Goal: Transaction & Acquisition: Purchase product/service

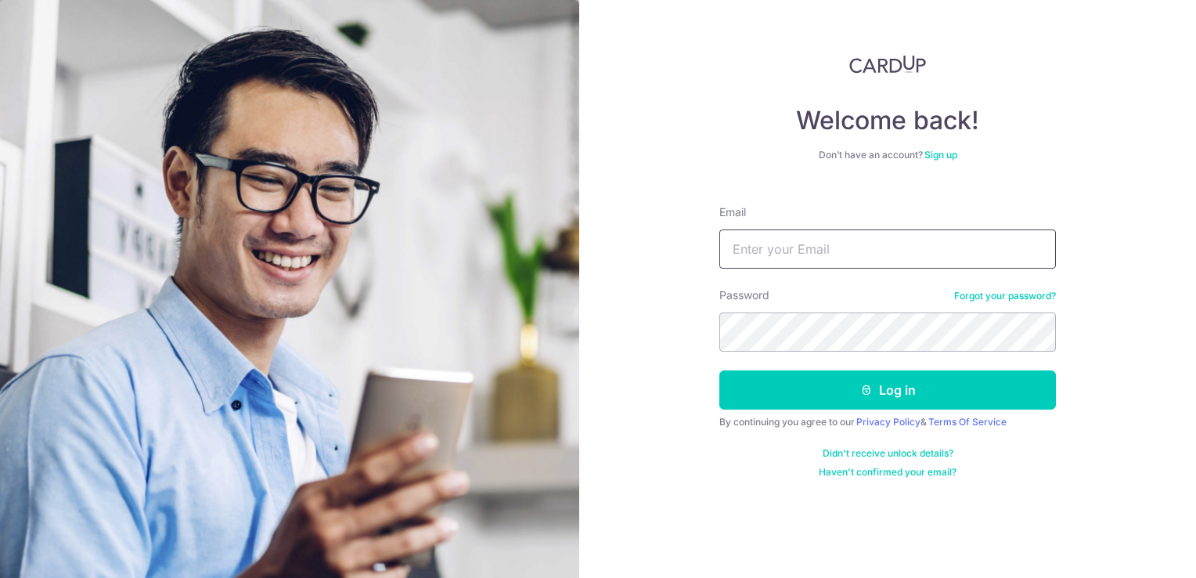
click at [744, 262] on input "Email" at bounding box center [887, 248] width 337 height 39
type input "randy@expresslabel.com.sg"
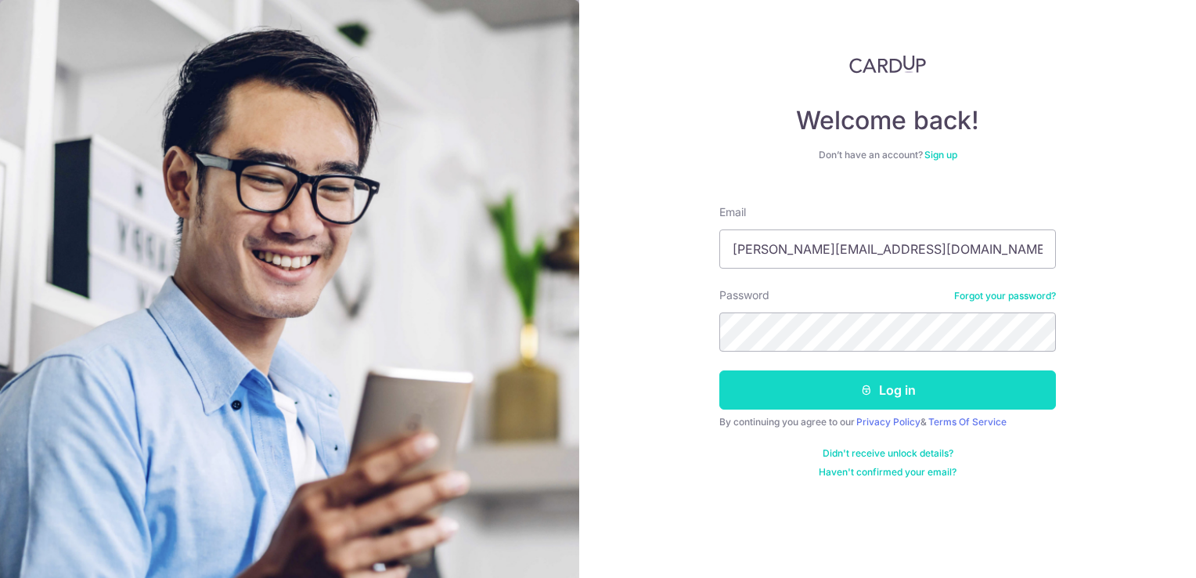
click at [821, 398] on button "Log in" at bounding box center [887, 389] width 337 height 39
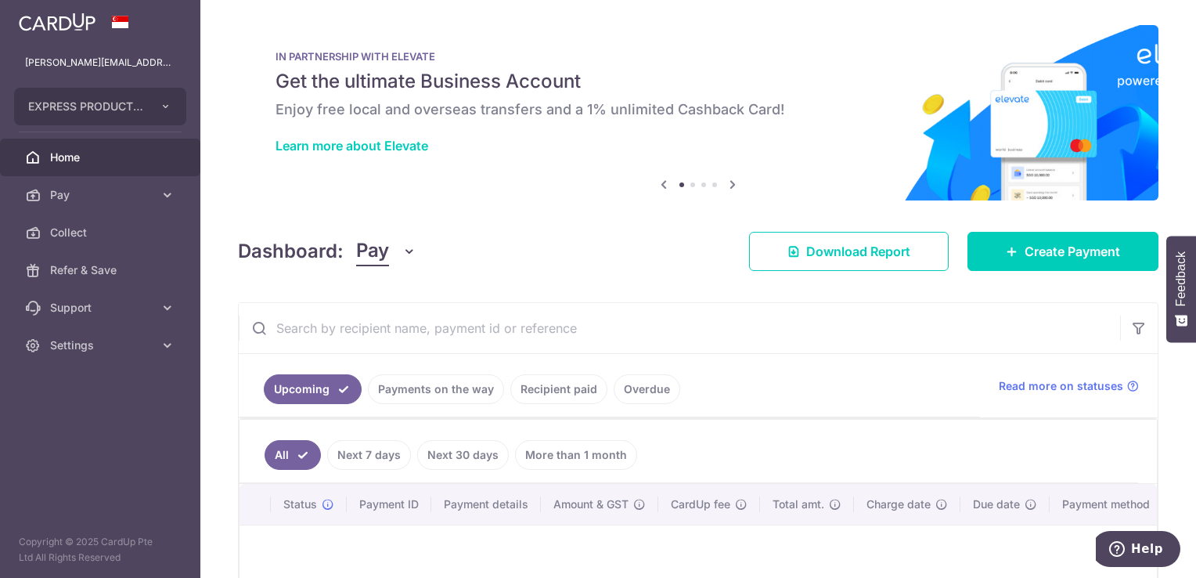
scroll to position [192, 0]
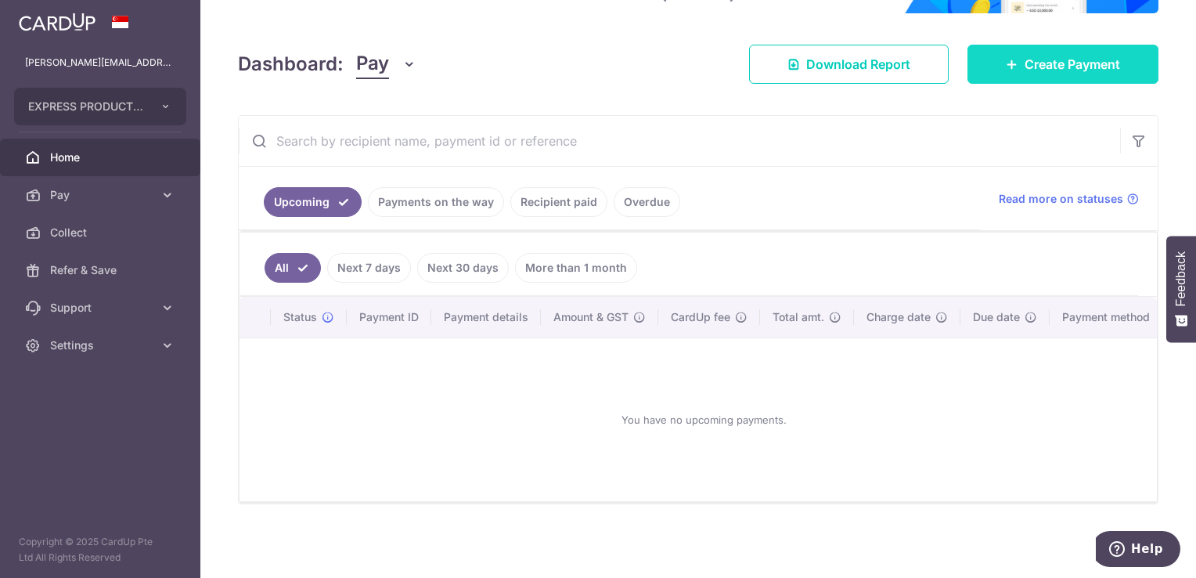
click at [1034, 55] on span "Create Payment" at bounding box center [1073, 64] width 96 height 19
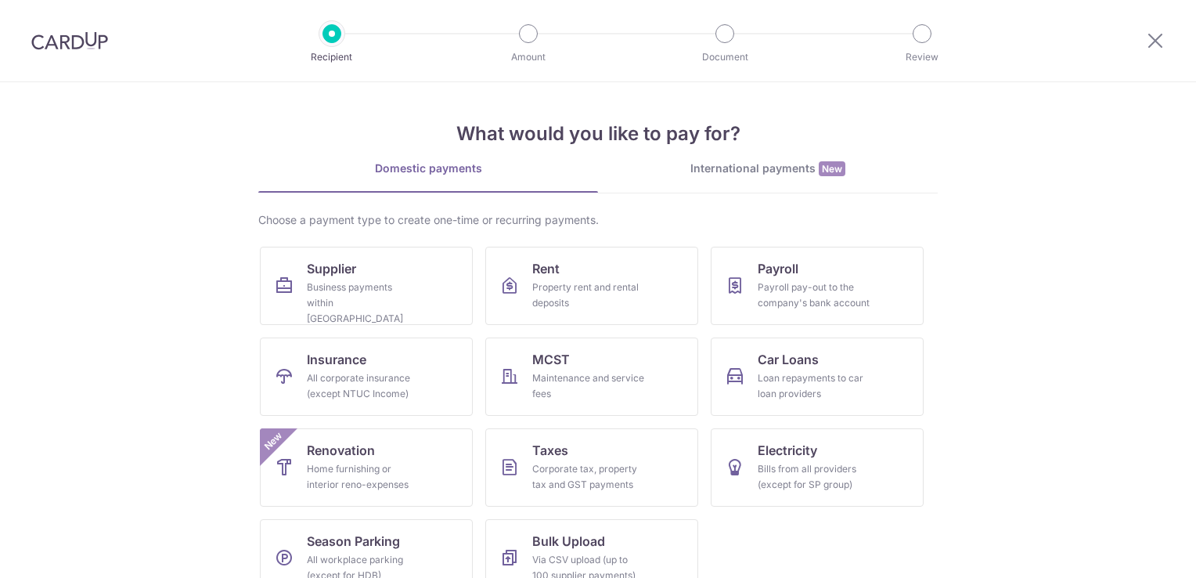
click at [730, 186] on link "International payments New" at bounding box center [768, 176] width 340 height 32
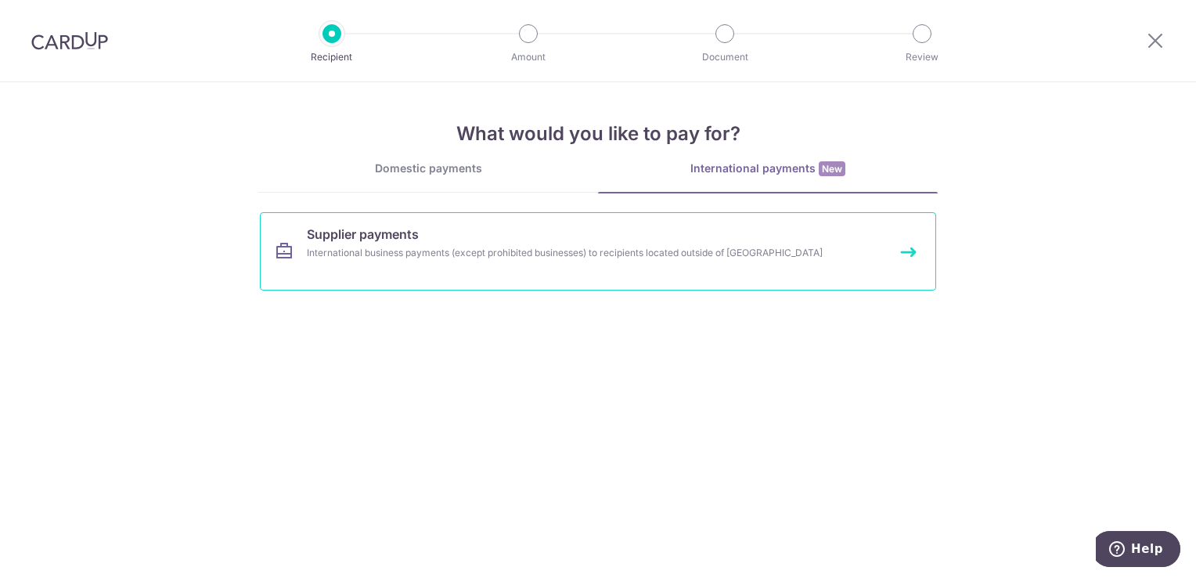
click at [623, 250] on div "International business payments (except prohibited businesses) to recipients lo…" at bounding box center [577, 253] width 541 height 16
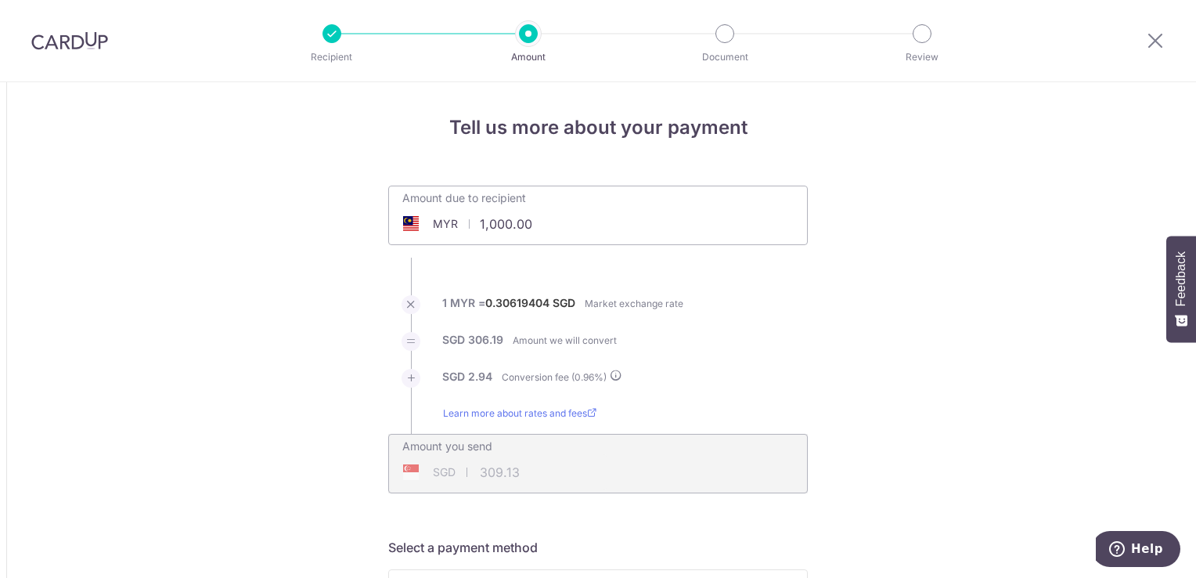
click at [576, 208] on input "1,000.00" at bounding box center [510, 224] width 242 height 36
type input "1"
click at [811, 346] on div "Amount due to recipient MYR 3250 1000 1 MYR = 0.30619404 SGD Market exchange ra…" at bounding box center [598, 340] width 438 height 308
type input "3,250.00"
type input "1,004.72"
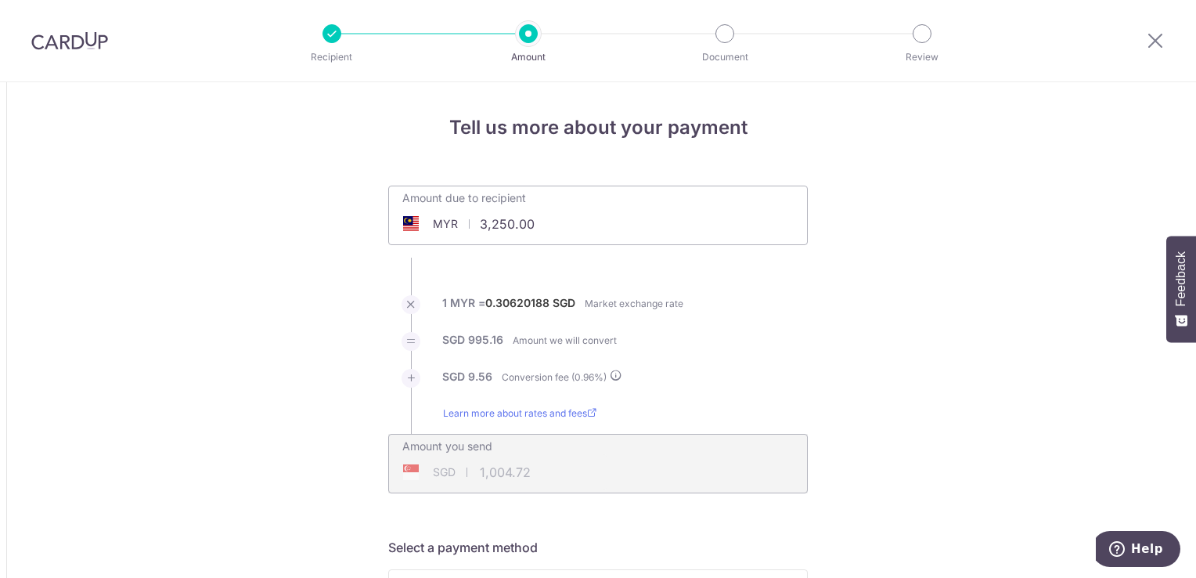
click at [572, 224] on input "3,250.00" at bounding box center [510, 224] width 242 height 36
click at [806, 275] on div "Amount due to recipient MYR 3,230 3250 1 MYR = 0.30620188 SGD Market exchange r…" at bounding box center [598, 340] width 438 height 308
type input "3,230.00"
type input "998.52"
click at [535, 230] on input "3,230.00" at bounding box center [510, 224] width 242 height 36
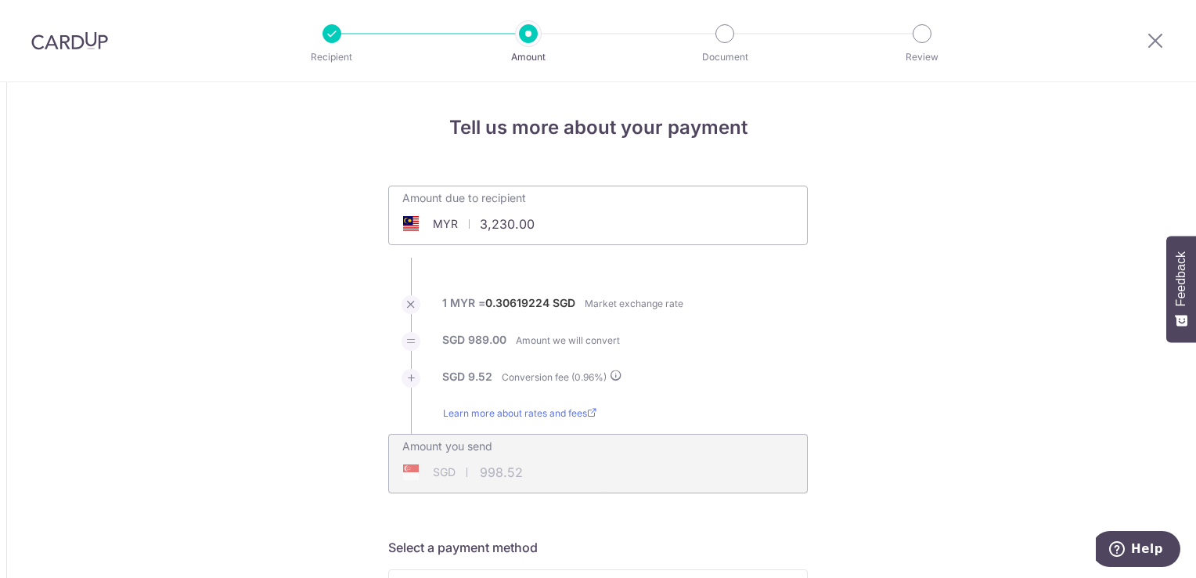
click at [535, 230] on input "3,230.00" at bounding box center [510, 224] width 242 height 36
type input "3"
type input "22,581.00"
type input "6,979.99"
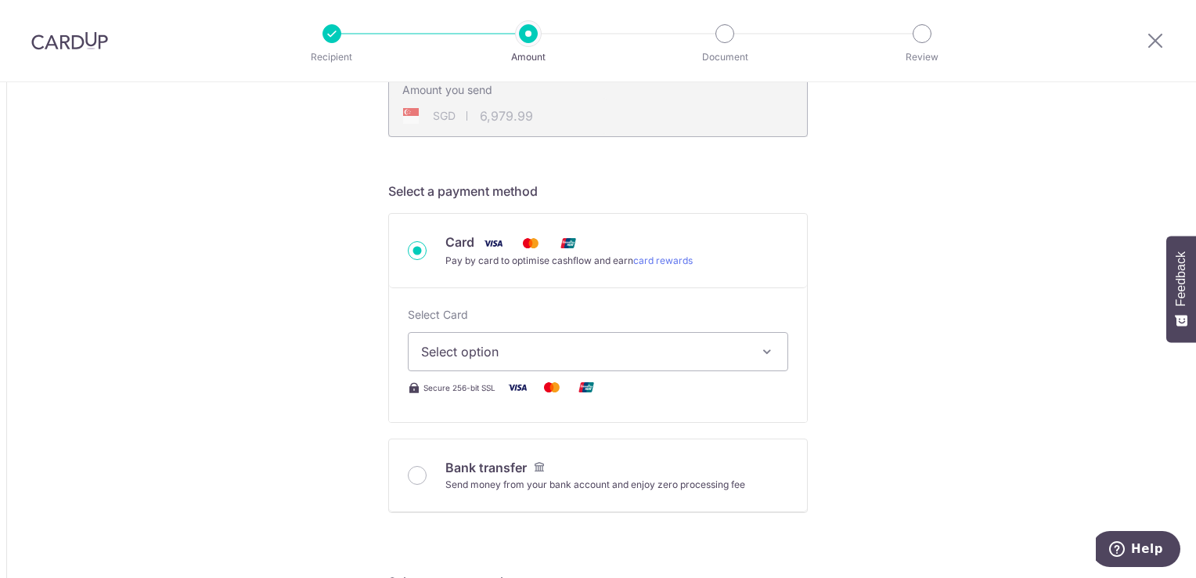
scroll to position [359, 0]
click at [764, 350] on icon "button" at bounding box center [767, 349] width 16 height 16
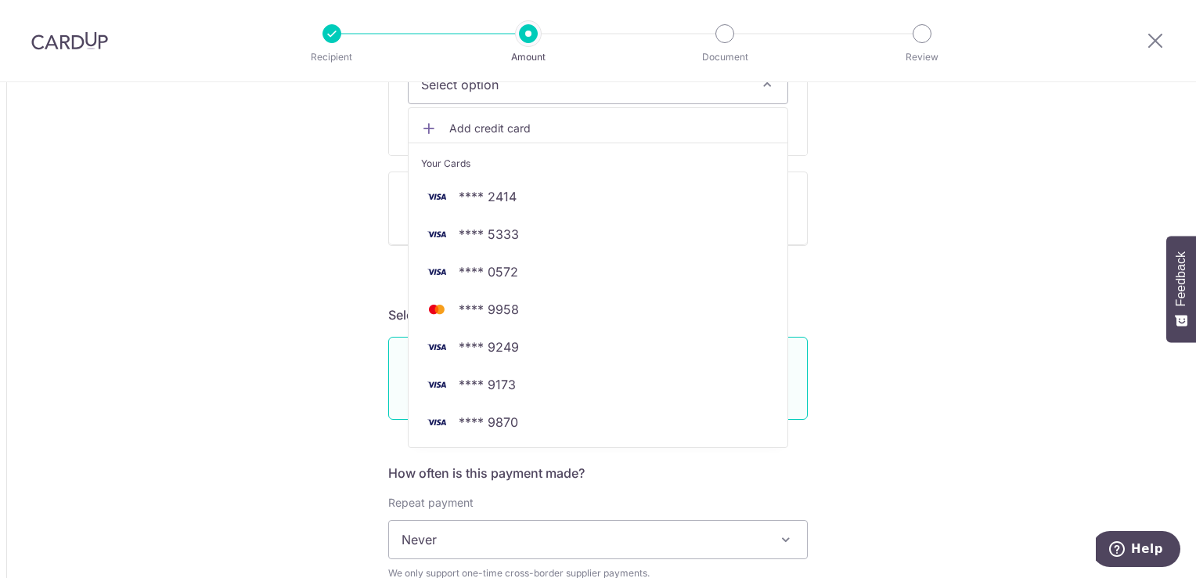
scroll to position [631, 0]
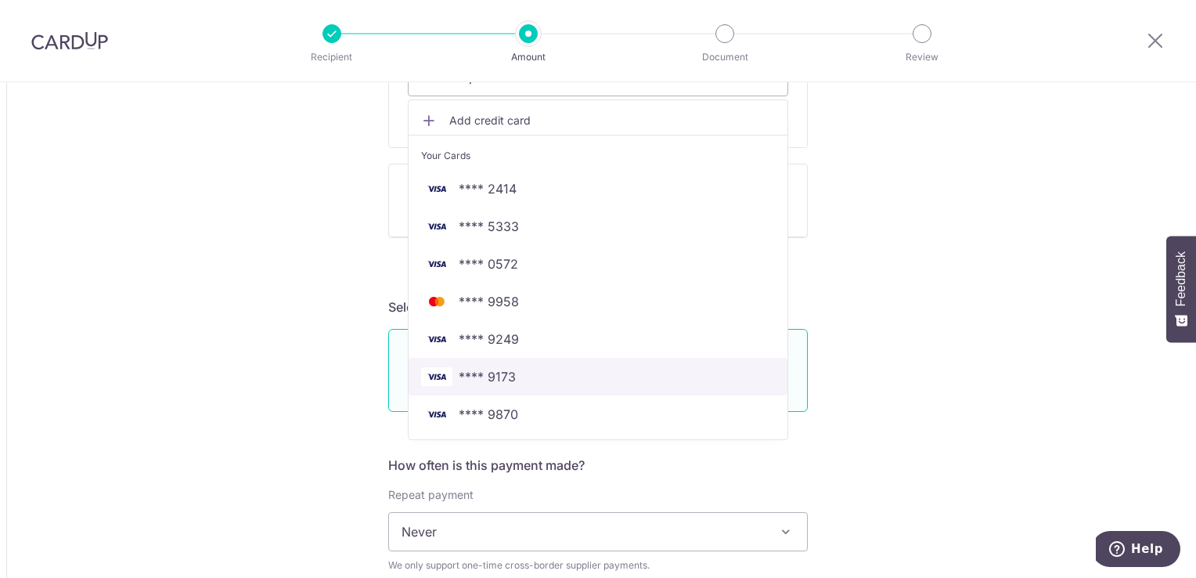
click at [634, 367] on span "**** 9173" at bounding box center [598, 376] width 354 height 19
type input "22,581.00"
type input "6,980.05"
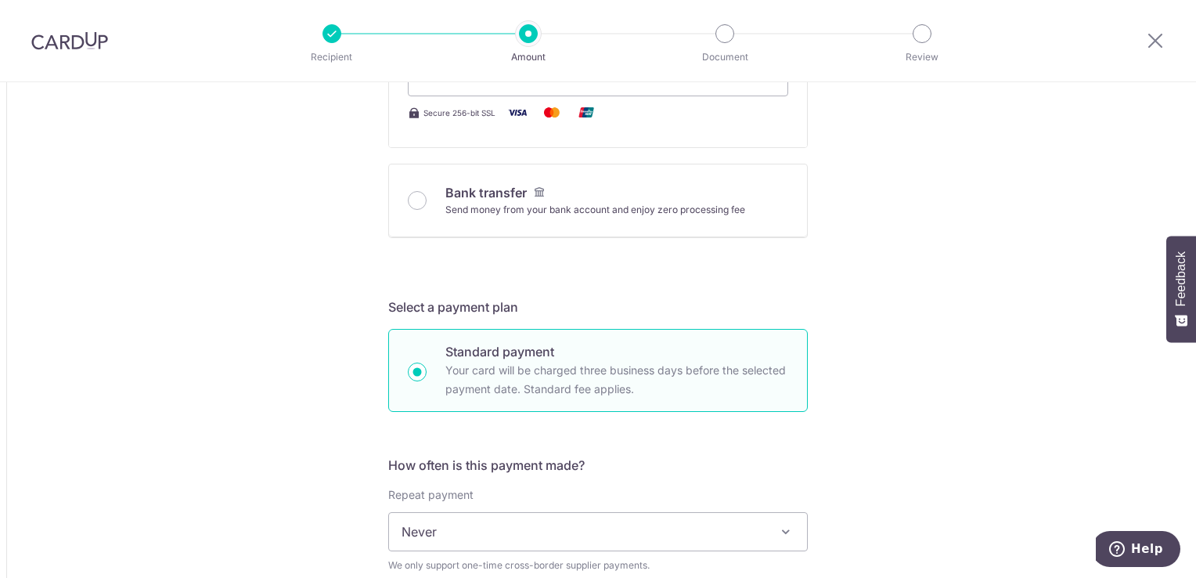
drag, startPoint x: 1187, startPoint y: 371, endPoint x: 1198, endPoint y: 434, distance: 64.4
click at [1195, 434] on html "Recipient Amount Document Review Tell us more about your payment Amount due to …" at bounding box center [598, 289] width 1196 height 578
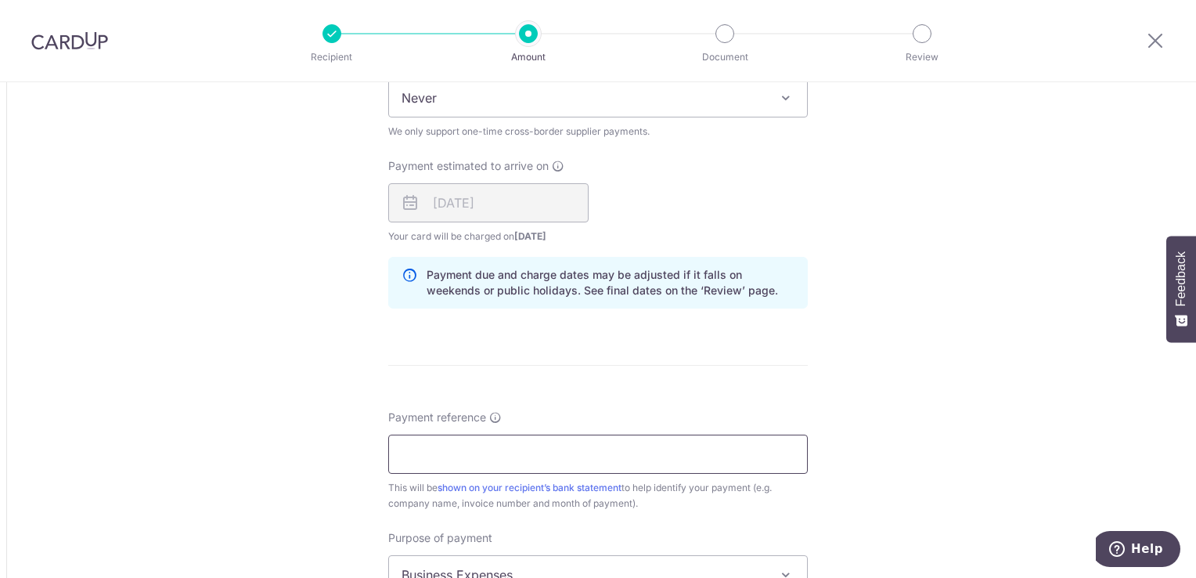
click at [476, 444] on input "Payment reference" at bounding box center [598, 453] width 420 height 39
type input "IN000170105"
click at [1076, 429] on div "Tell us more about your payment Amount due to recipient MYR 22,581.00 22581 1 M…" at bounding box center [598, 73] width 1196 height 2111
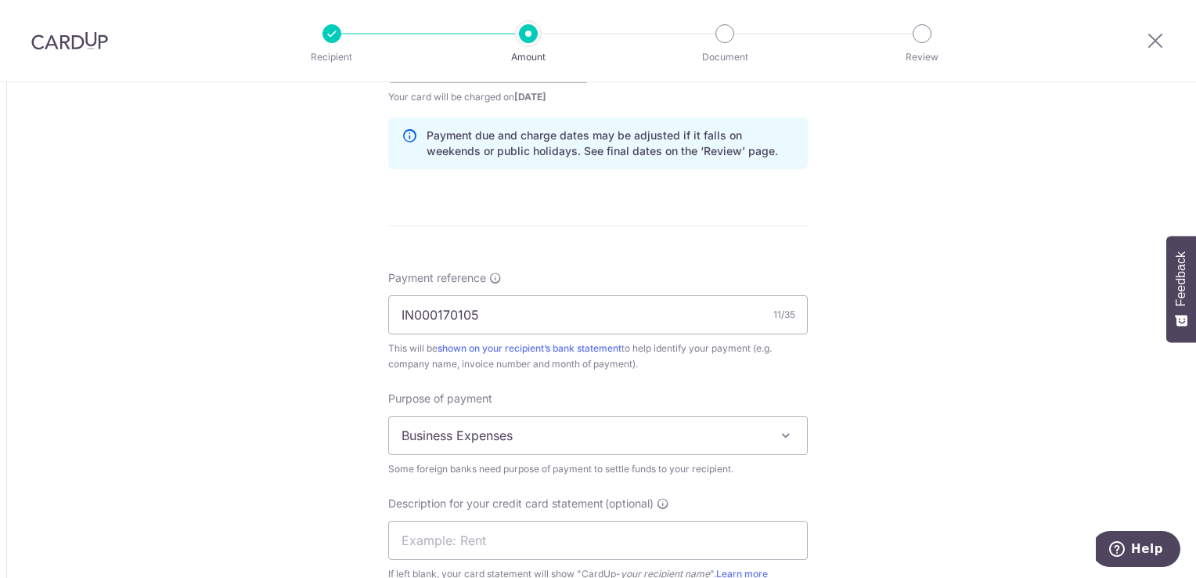
scroll to position [1209, 0]
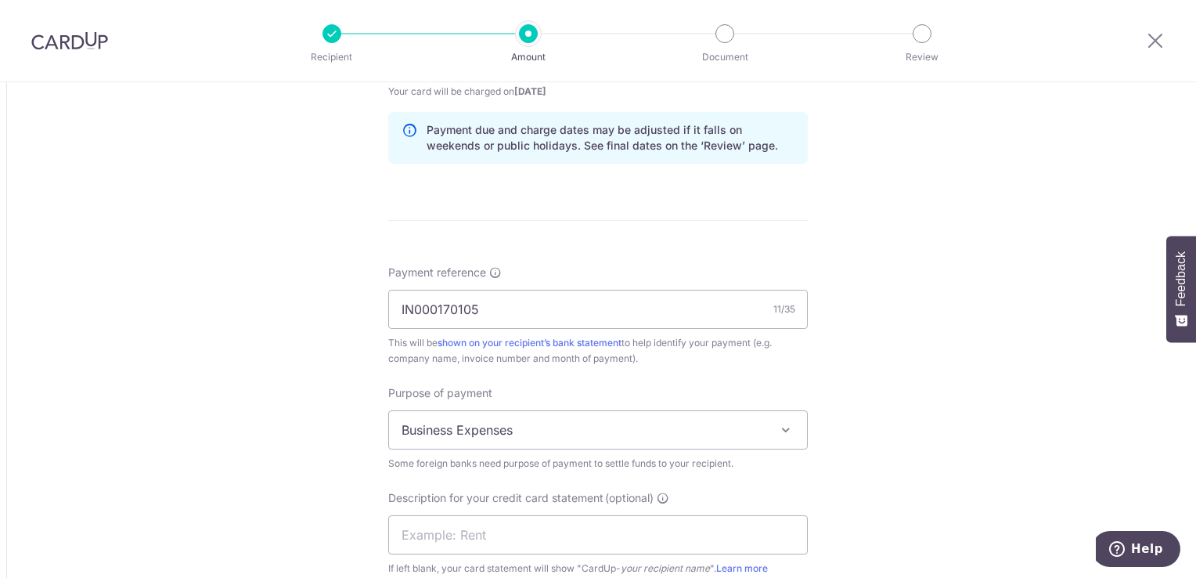
drag, startPoint x: 1187, startPoint y: 449, endPoint x: 1193, endPoint y: 469, distance: 20.5
click at [1193, 469] on section "Tell us more about your payment Amount due to recipient MYR 22,581.00 22581 1 M…" at bounding box center [598, 330] width 1196 height 496
drag, startPoint x: 1193, startPoint y: 469, endPoint x: 1012, endPoint y: 504, distance: 184.2
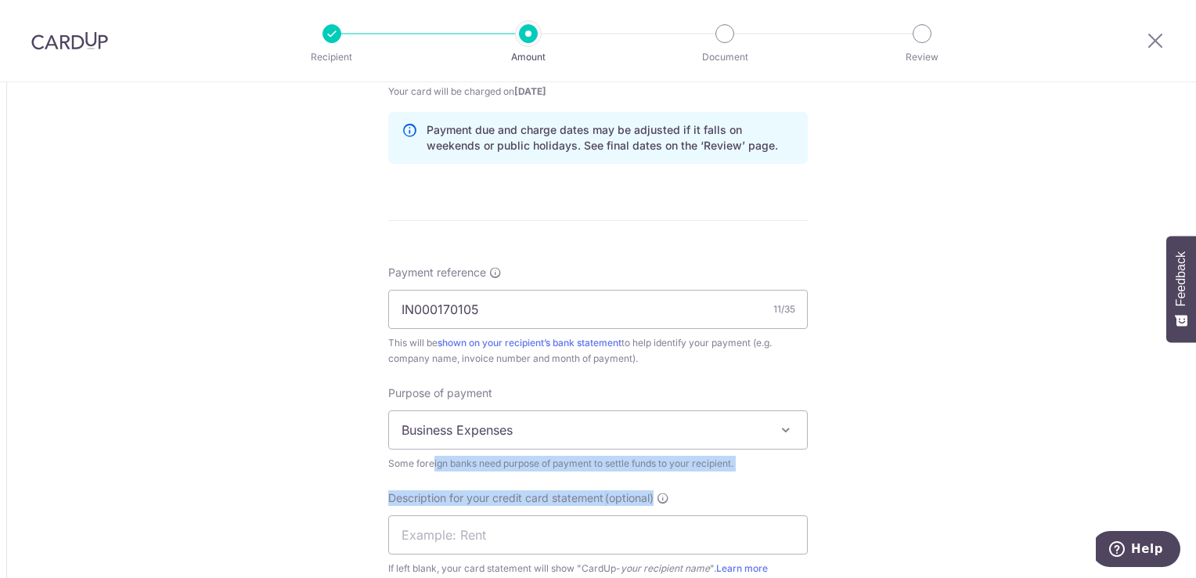
drag, startPoint x: 1187, startPoint y: 425, endPoint x: 1184, endPoint y: 476, distance: 51.0
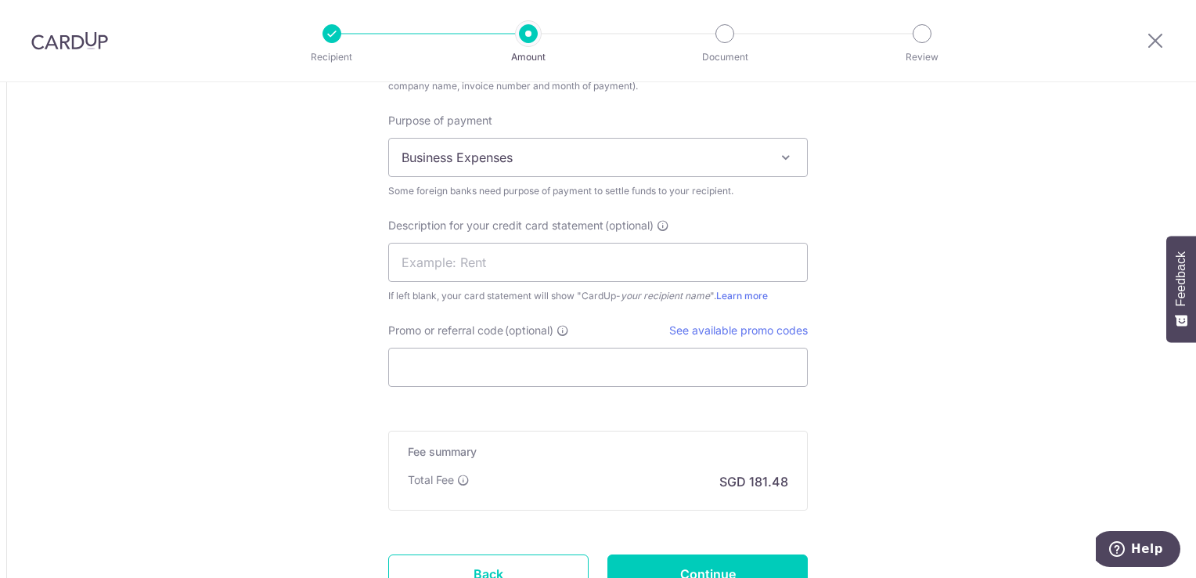
scroll to position [1494, 0]
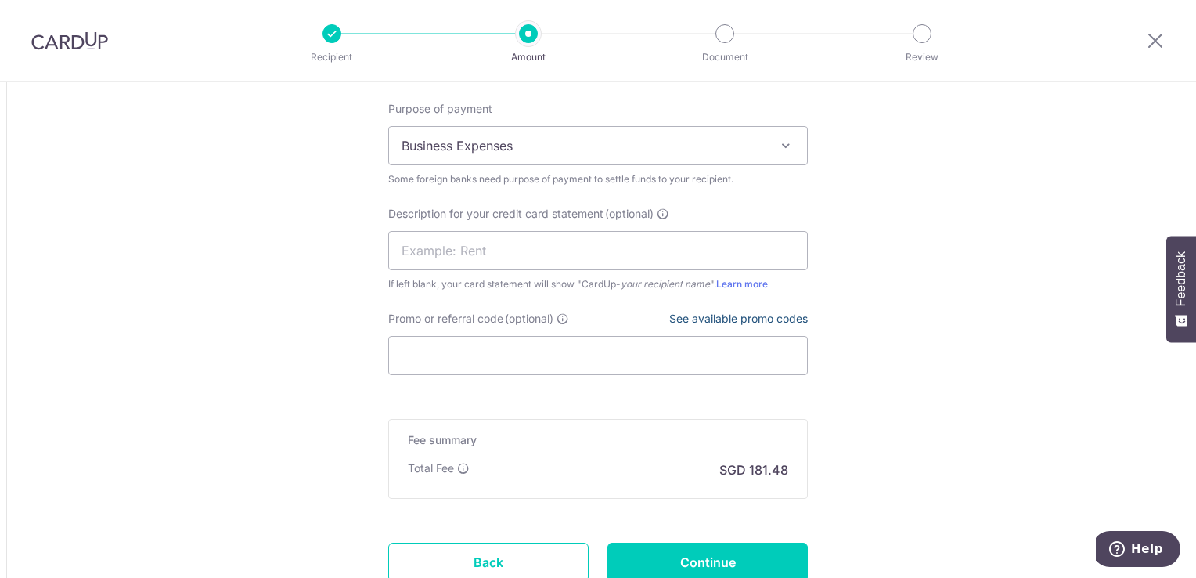
click at [736, 315] on link "See available promo codes" at bounding box center [738, 318] width 139 height 13
click at [439, 341] on input "Promo or referral code (optional)" at bounding box center [598, 355] width 420 height 39
paste input "BOFF185"
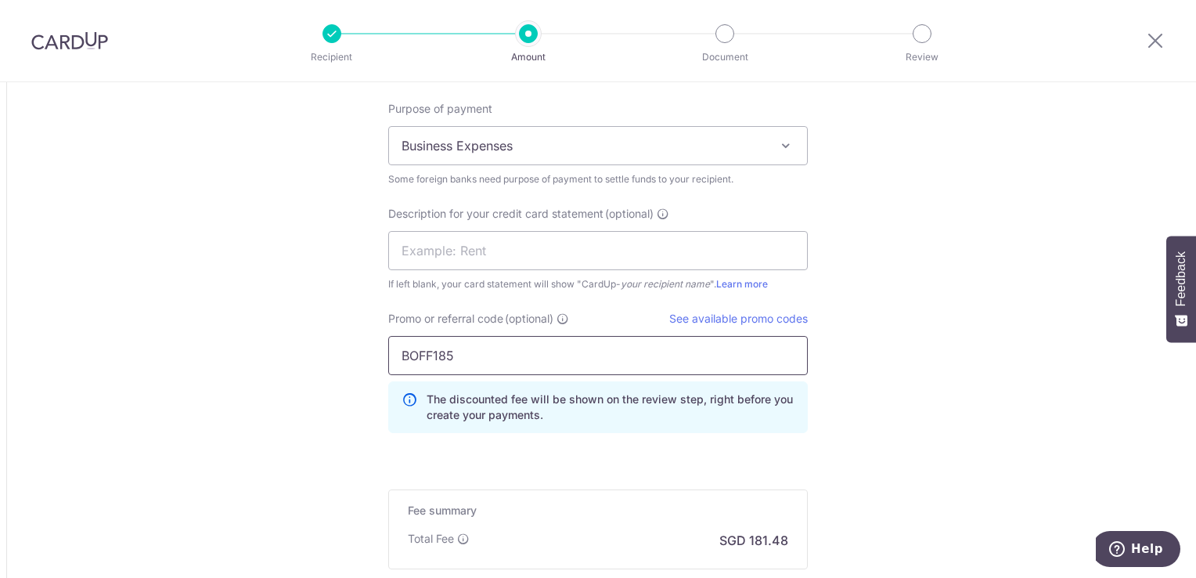
type input "BOFF185"
drag, startPoint x: 1187, startPoint y: 462, endPoint x: 1199, endPoint y: 517, distance: 56.0
click at [1195, 517] on html "Recipient Amount Document Review Tell us more about your payment Amount due to …" at bounding box center [598, 289] width 1196 height 578
drag, startPoint x: 1199, startPoint y: 517, endPoint x: 1061, endPoint y: 471, distance: 145.1
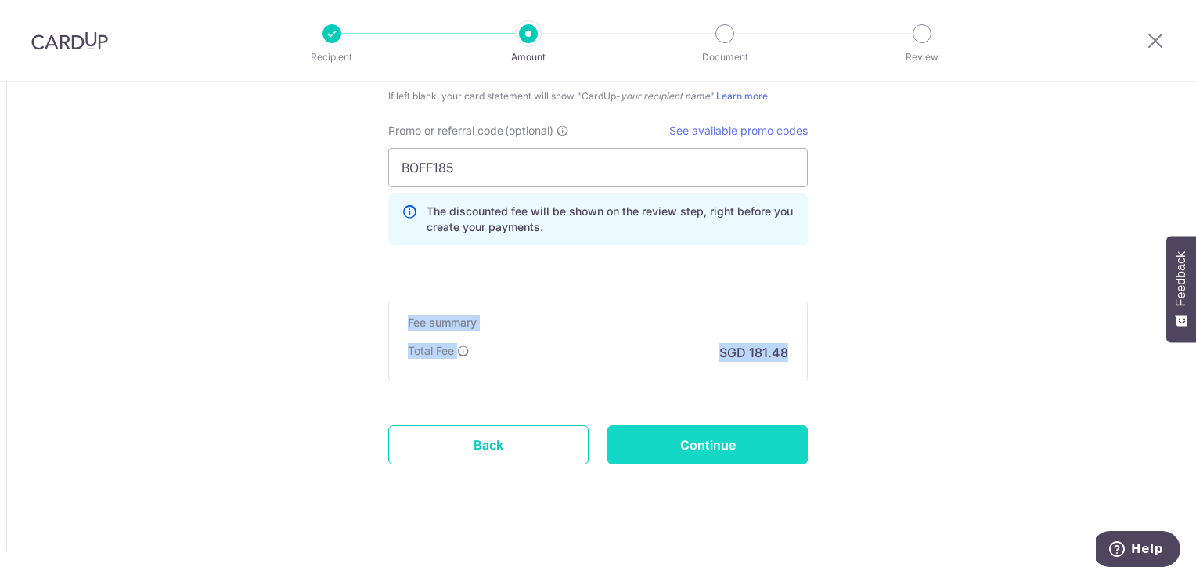
click at [719, 456] on input "Continue" at bounding box center [707, 444] width 200 height 39
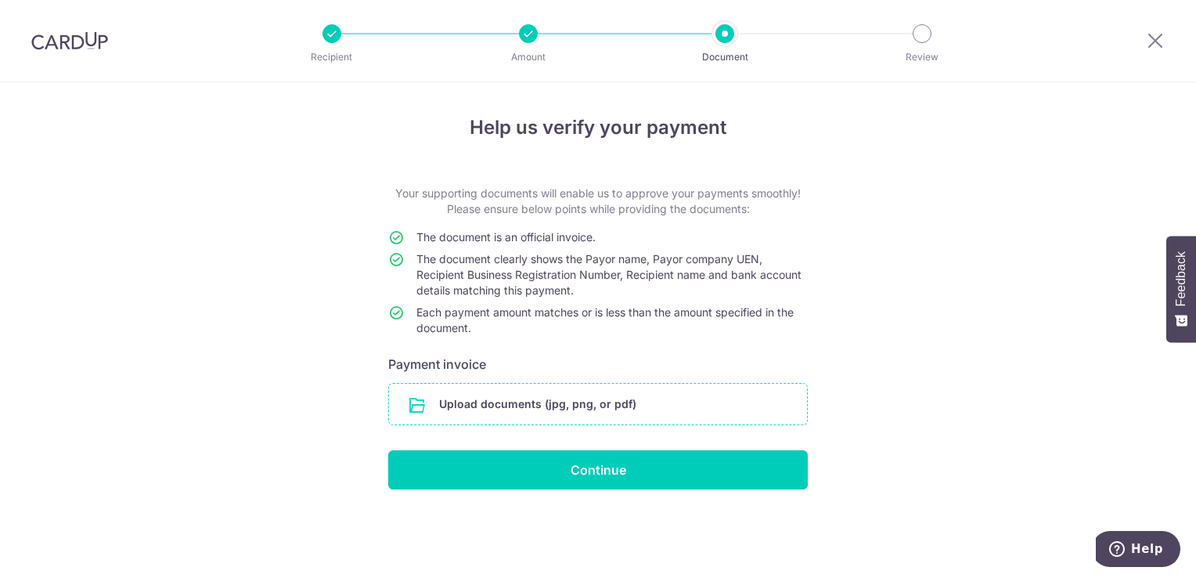
click at [599, 412] on input "file" at bounding box center [598, 404] width 418 height 41
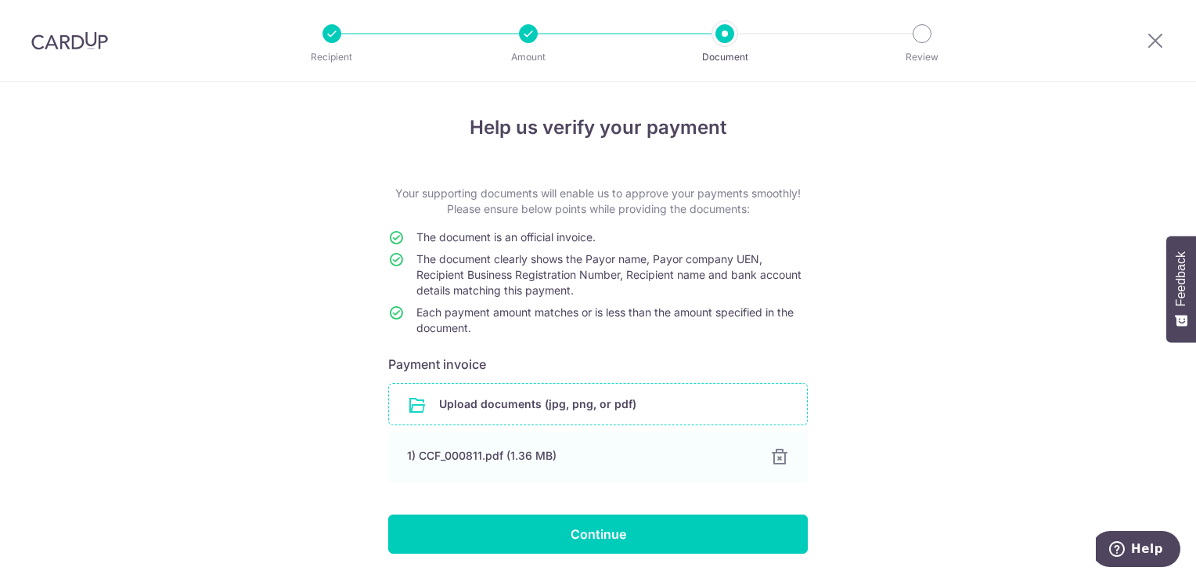
click at [525, 511] on form "Your supporting documents will enable us to approve your payments smoothly! Ple…" at bounding box center [598, 370] width 420 height 368
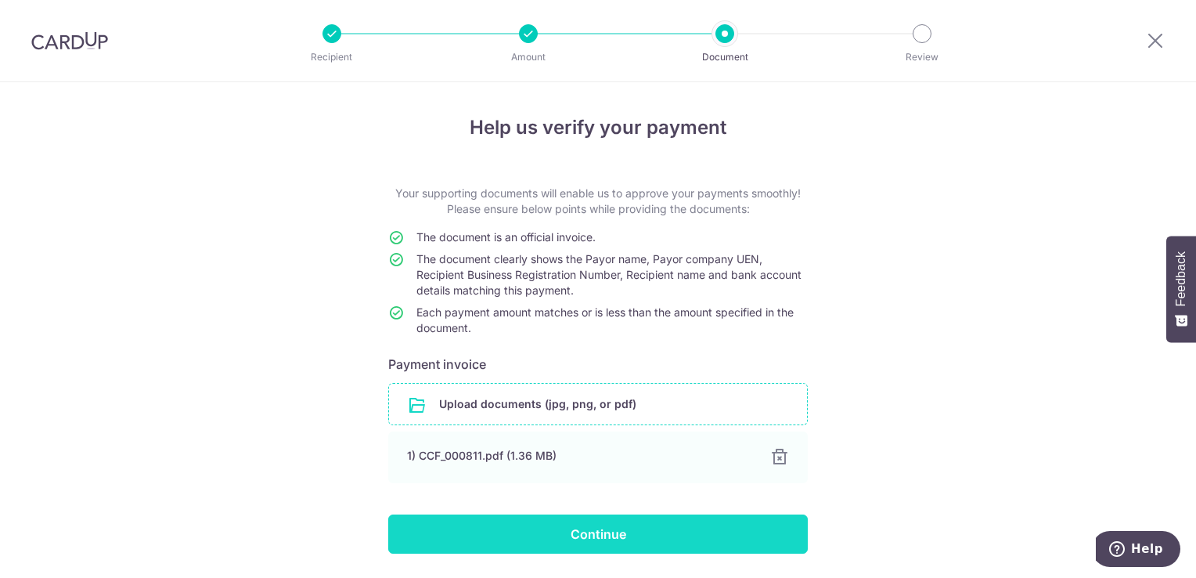
click at [542, 548] on input "Continue" at bounding box center [598, 533] width 420 height 39
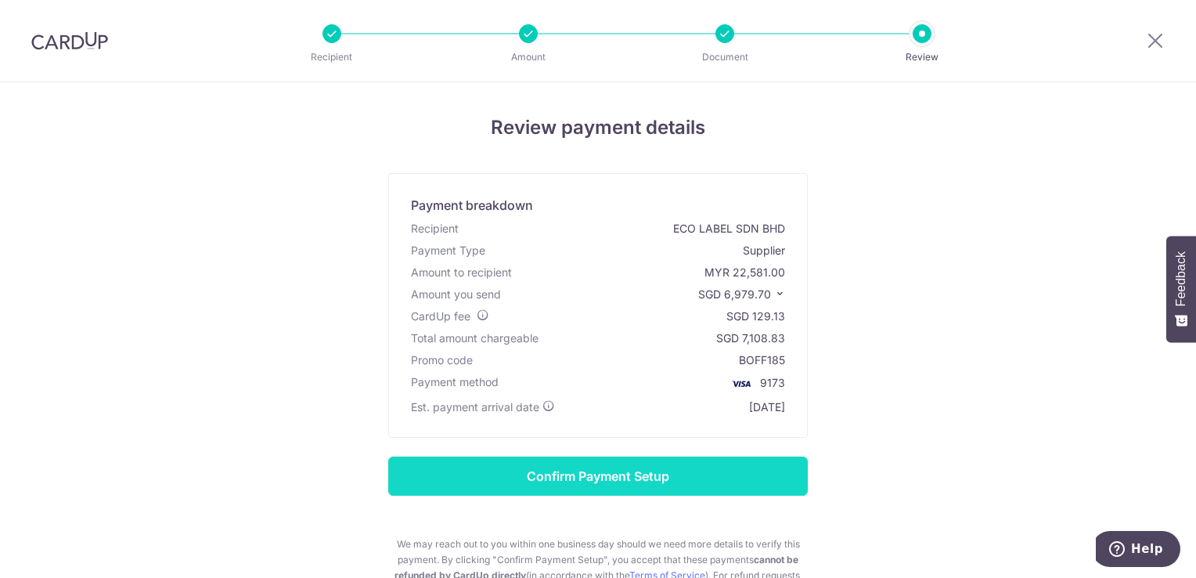
click at [550, 478] on input "Confirm Payment Setup" at bounding box center [598, 475] width 420 height 39
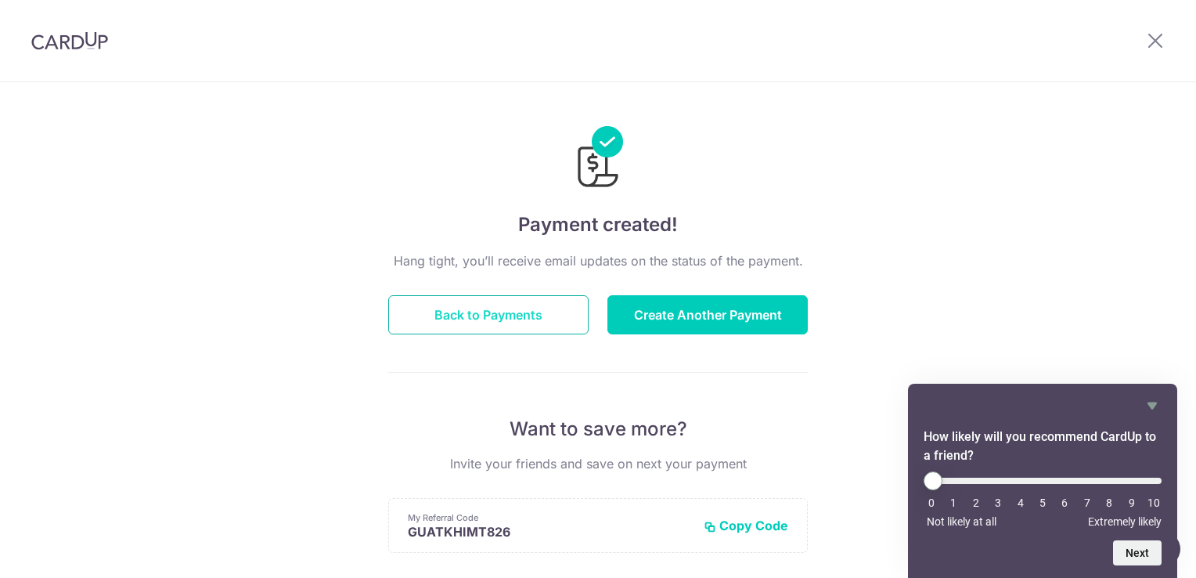
click at [451, 308] on button "Back to Payments" at bounding box center [488, 314] width 200 height 39
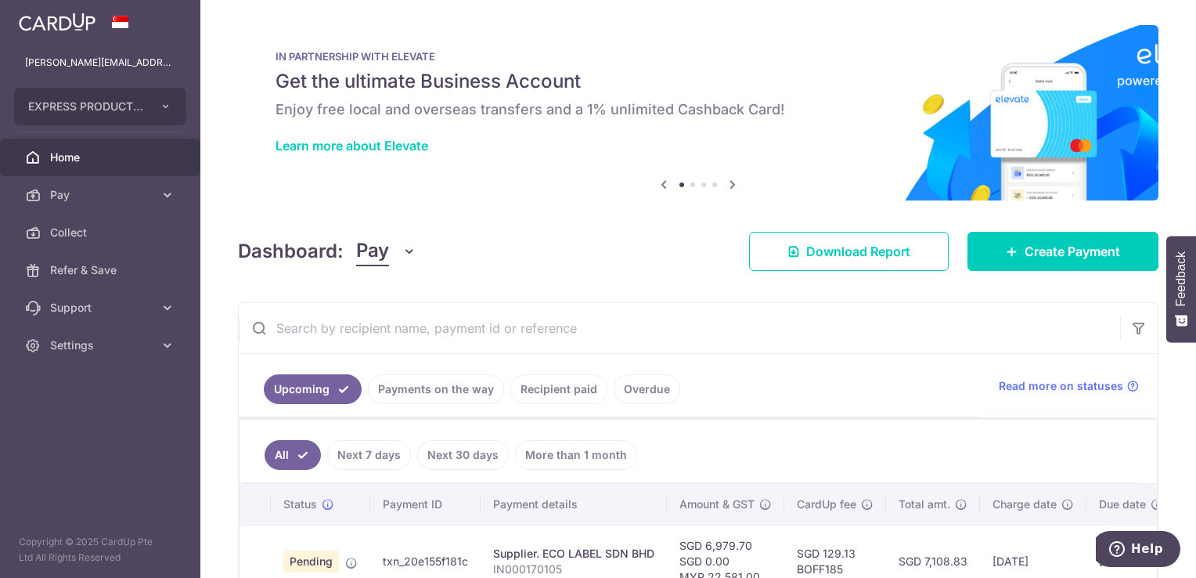
drag, startPoint x: 1195, startPoint y: 298, endPoint x: 1199, endPoint y: 398, distance: 100.3
click at [1195, 398] on html "[PERSON_NAME][EMAIL_ADDRESS][DOMAIN_NAME] EXPRESS PRODUCTION (S M) LABEL STICKE…" at bounding box center [598, 289] width 1196 height 578
click at [114, 349] on span "Settings" at bounding box center [101, 345] width 103 height 16
click at [91, 427] on span "Logout" at bounding box center [101, 421] width 103 height 16
